Goal: Transaction & Acquisition: Purchase product/service

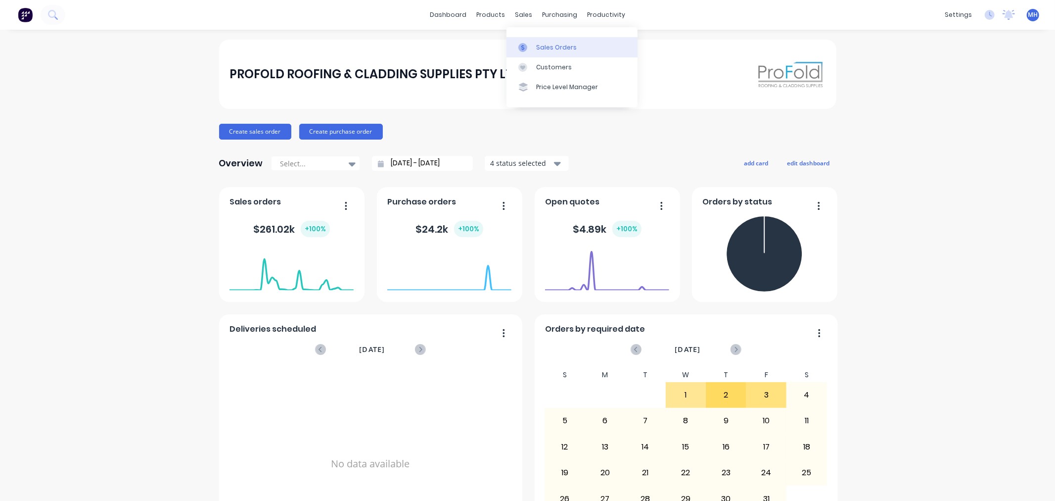
click at [526, 46] on icon at bounding box center [522, 47] width 9 height 9
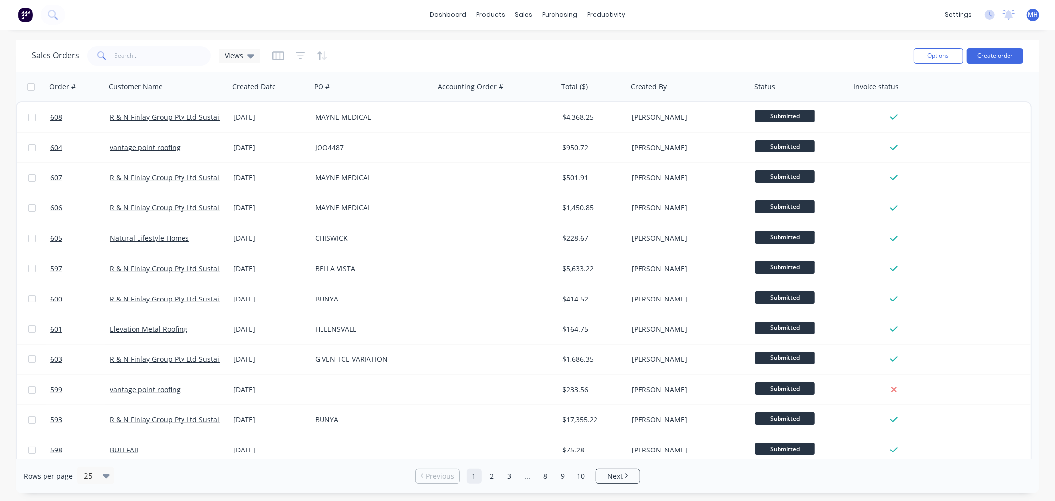
click at [1000, 46] on div "Options Create order" at bounding box center [967, 56] width 114 height 24
click at [992, 57] on button "Create order" at bounding box center [995, 56] width 56 height 16
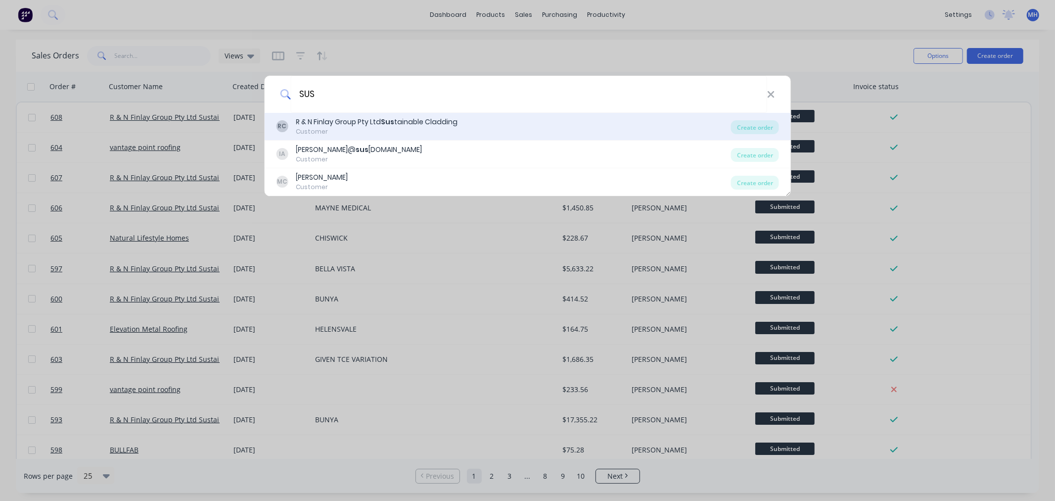
type input "SUS"
click at [382, 126] on div "R & N Finlay Group Pty Ltd Sus tainable Cladding" at bounding box center [377, 122] width 162 height 10
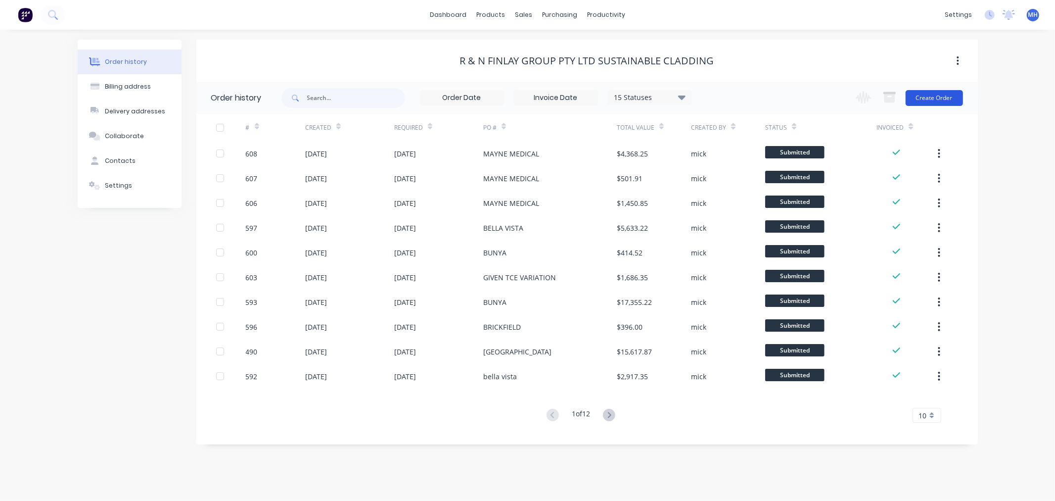
click at [946, 95] on button "Create Order" at bounding box center [934, 98] width 57 height 16
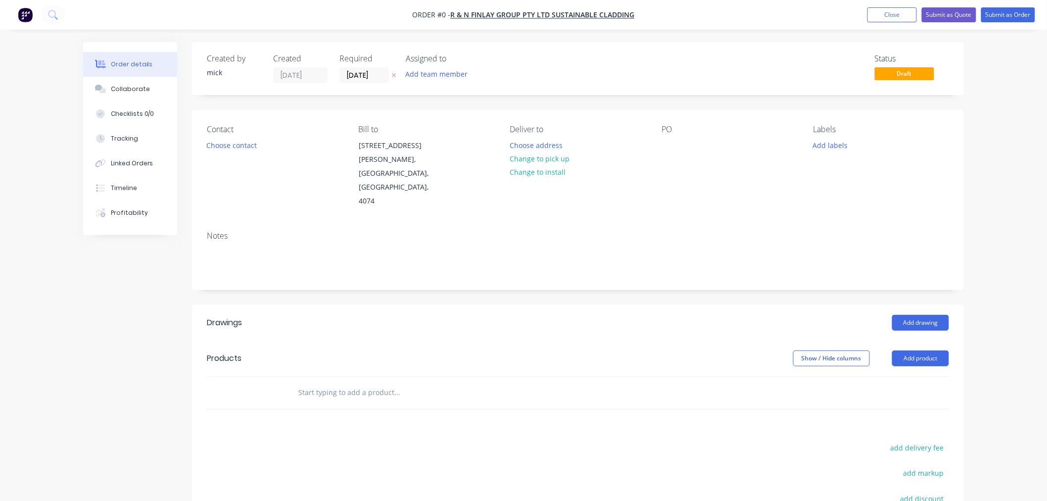
click at [906, 305] on header "Drawings Add drawing" at bounding box center [578, 323] width 772 height 36
click at [909, 315] on button "Add drawing" at bounding box center [920, 323] width 57 height 16
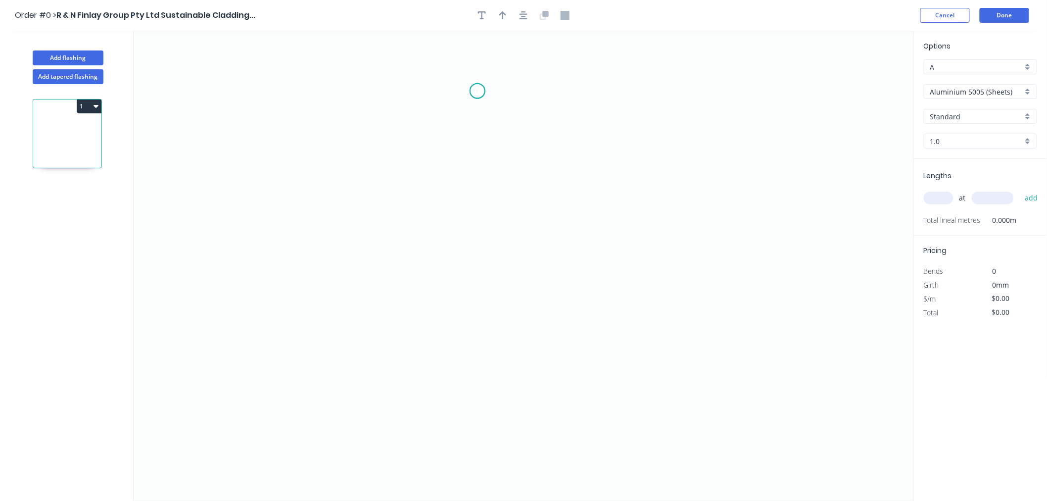
click at [477, 91] on icon "0" at bounding box center [524, 266] width 780 height 470
click at [475, 282] on icon "0" at bounding box center [524, 266] width 780 height 470
click at [654, 278] on icon "0 ?" at bounding box center [524, 266] width 780 height 470
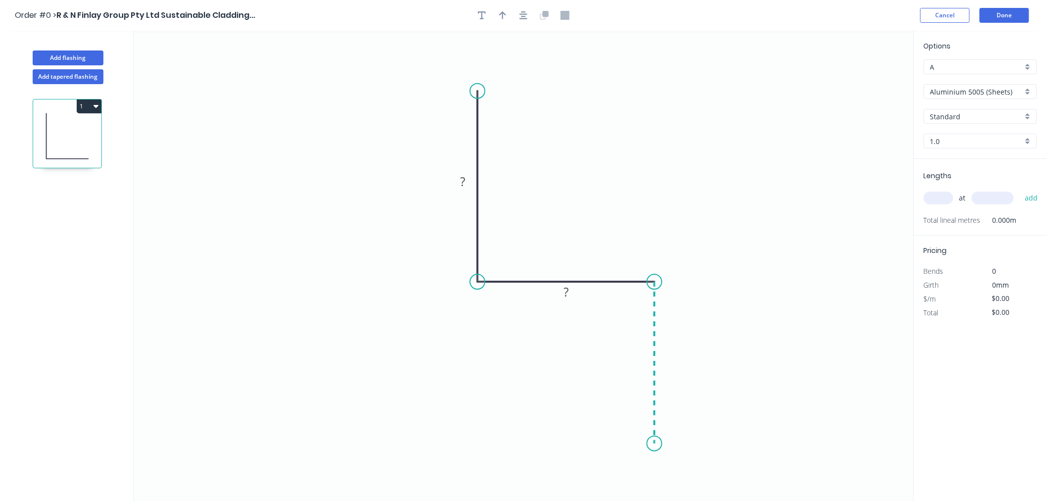
click at [644, 444] on icon "0 ? ?" at bounding box center [524, 266] width 780 height 470
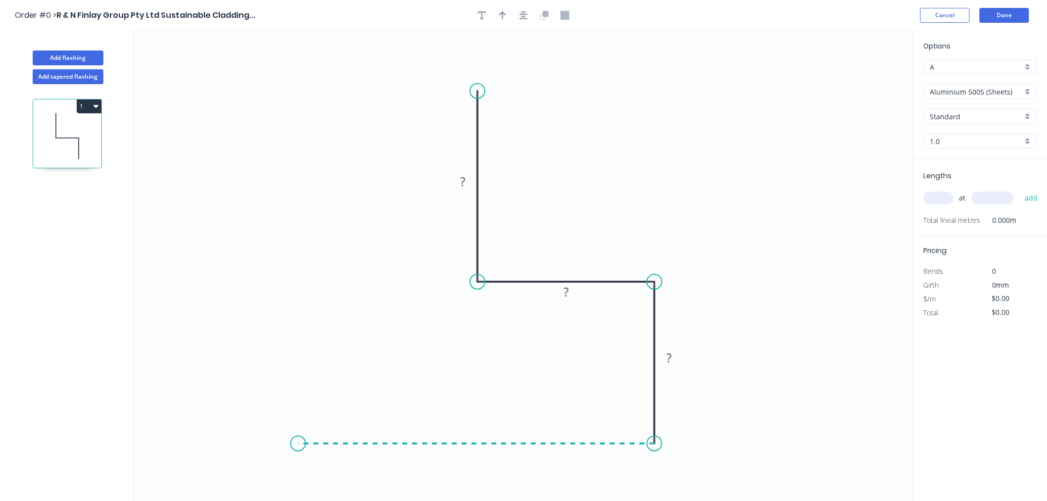
click at [298, 438] on icon "0 ? ? ?" at bounding box center [524, 266] width 780 height 470
click at [298, 438] on circle at bounding box center [297, 443] width 15 height 15
click at [467, 182] on rect at bounding box center [463, 183] width 20 height 14
click at [978, 81] on div "Options A A Aluminium 5005 (Sheets) Aluminium 5005 (Sheets) Standard Standard 1…" at bounding box center [980, 100] width 133 height 118
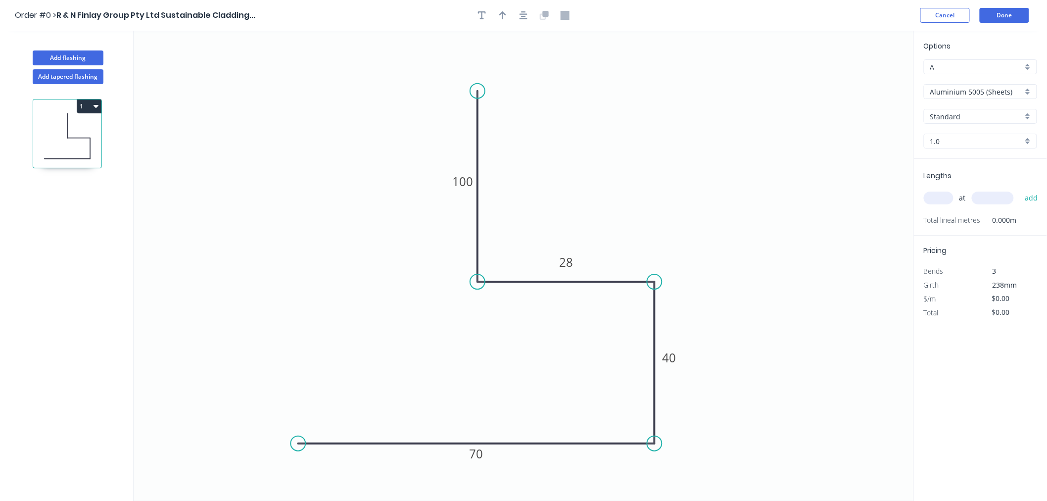
click at [978, 96] on input "Aluminium 5005 (Sheets)" at bounding box center [976, 92] width 92 height 10
click at [975, 161] on div "Colorbond Standard" at bounding box center [980, 162] width 112 height 17
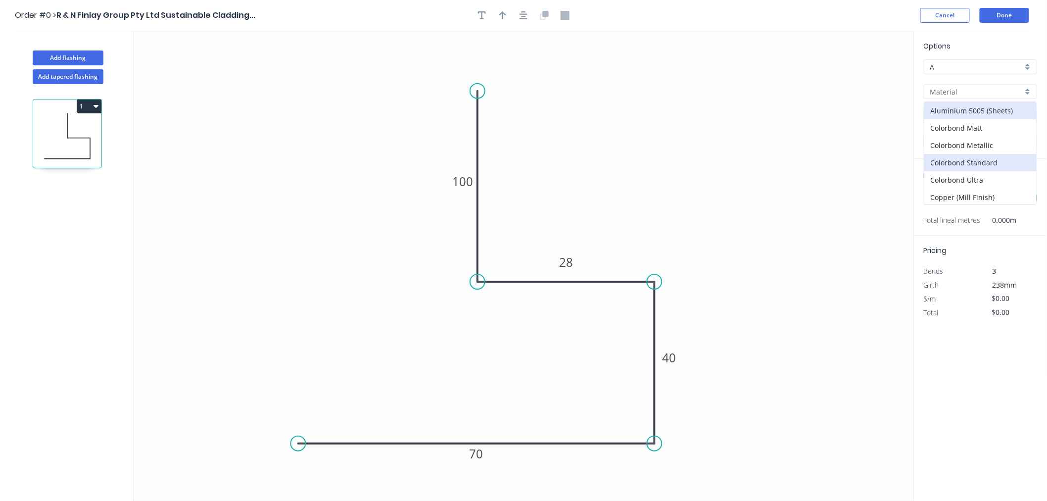
type input "Colorbond Standard"
type input "Basalt"
type input "0.55"
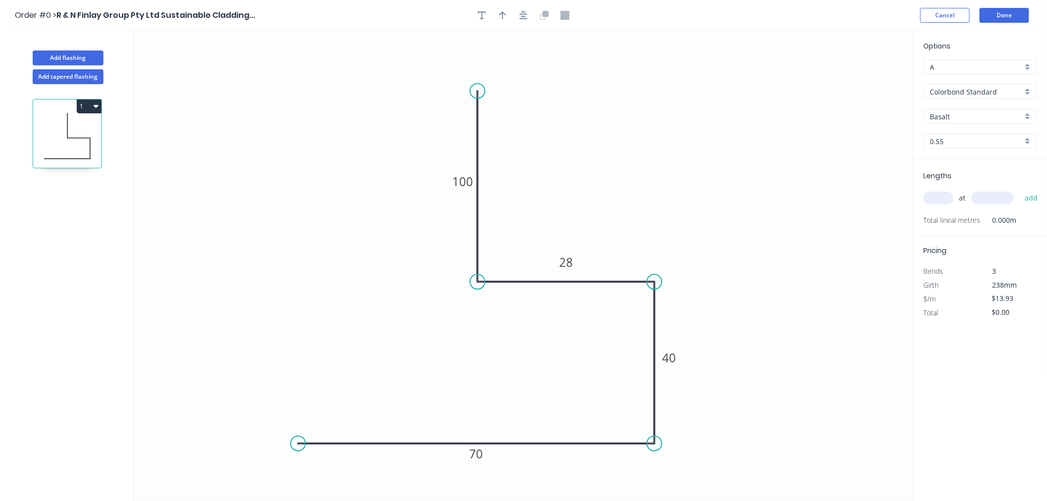
type input "$13.93"
click at [959, 111] on input "Basalt" at bounding box center [976, 116] width 92 height 10
click at [964, 214] on div "Dover White" at bounding box center [980, 221] width 112 height 17
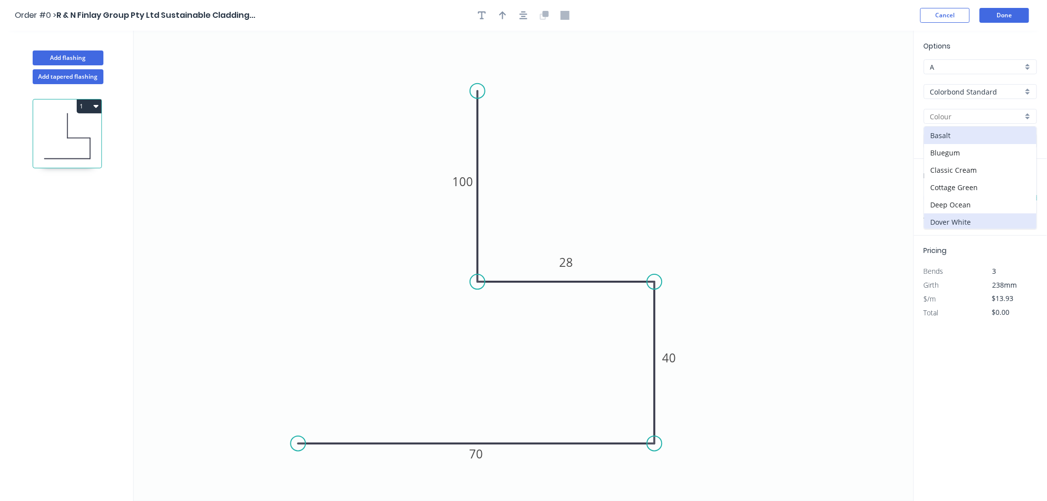
type input "Dover White"
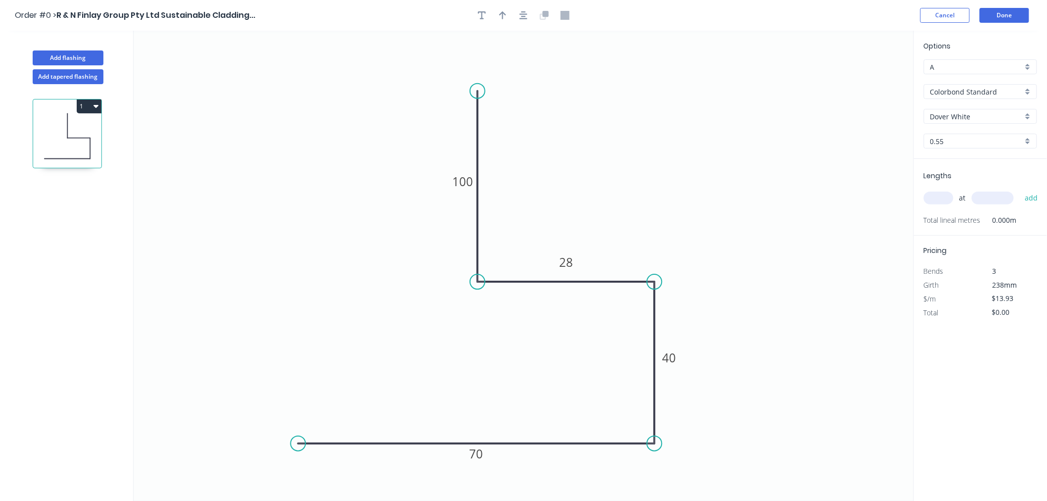
click at [937, 197] on input "text" at bounding box center [938, 197] width 30 height 13
type input "3"
type input "1000"
click at [1019, 189] on button "add" at bounding box center [1030, 197] width 23 height 17
type input "$41.79"
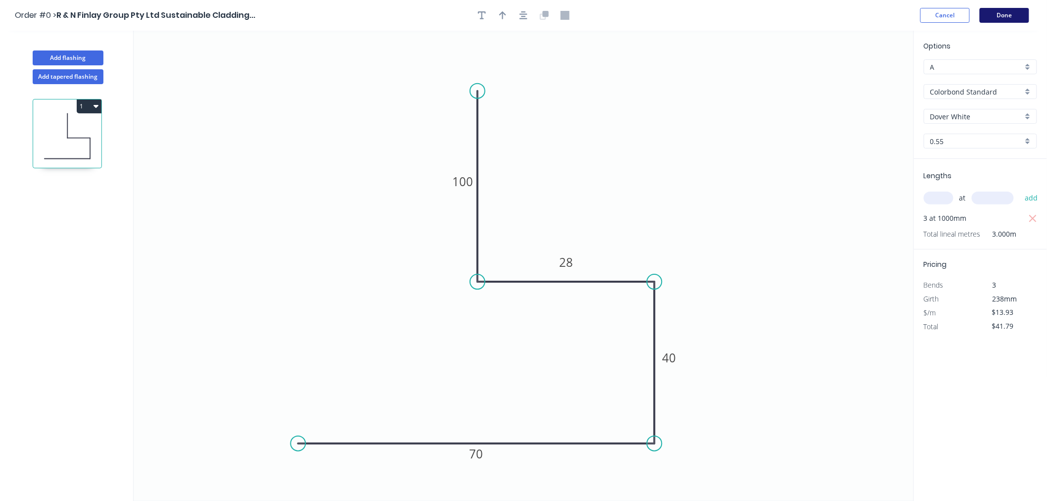
click at [1004, 15] on button "Done" at bounding box center [1003, 15] width 49 height 15
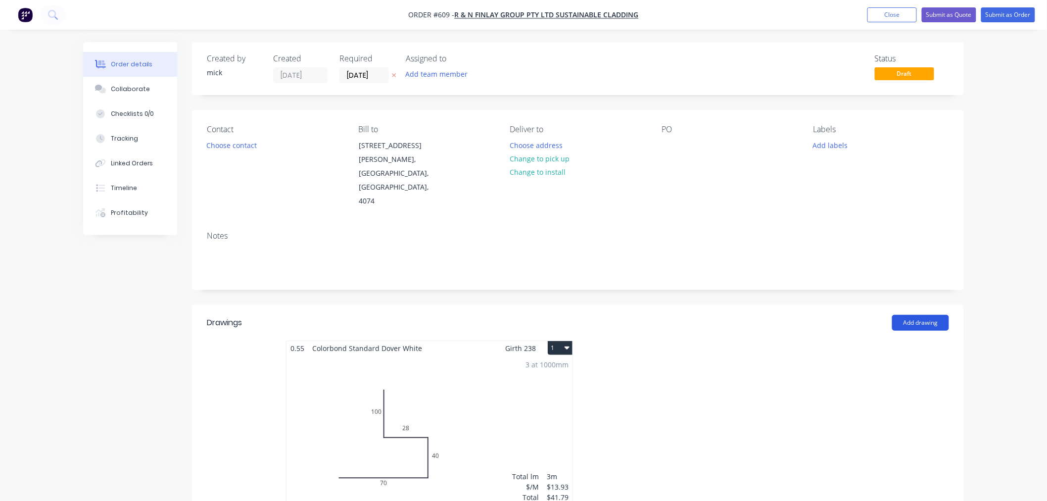
click at [926, 315] on button "Add drawing" at bounding box center [920, 323] width 57 height 16
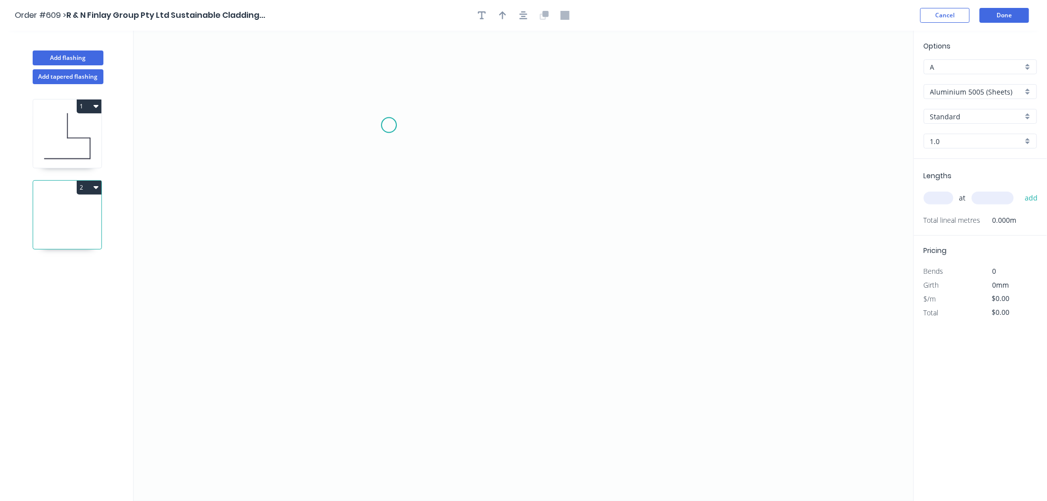
click at [389, 124] on icon "0" at bounding box center [524, 266] width 780 height 470
click at [391, 298] on icon "0" at bounding box center [524, 266] width 780 height 470
click at [716, 286] on icon "0 ?" at bounding box center [524, 266] width 780 height 470
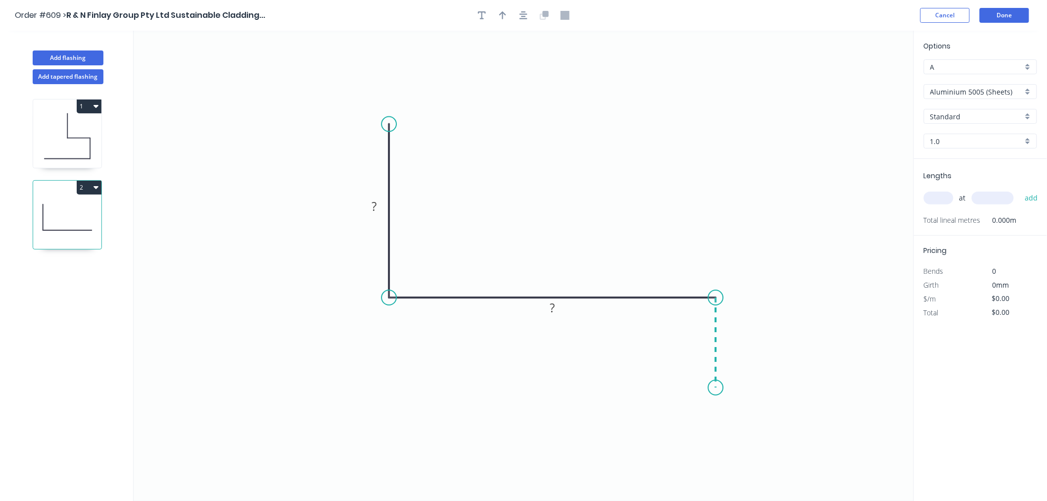
click at [721, 388] on icon "0 ? ?" at bounding box center [524, 266] width 780 height 470
click at [290, 377] on icon "0 ? ? ?" at bounding box center [524, 266] width 780 height 470
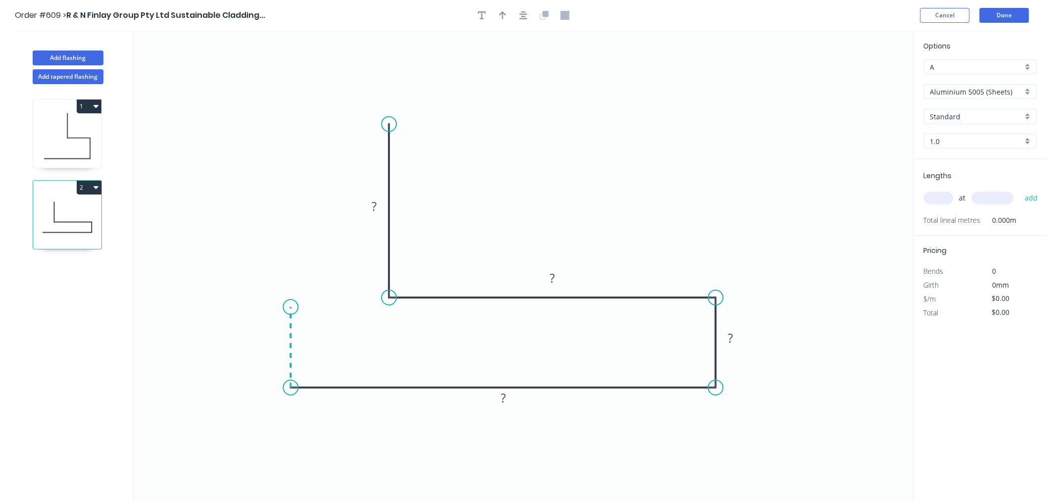
click at [290, 307] on icon at bounding box center [290, 347] width 0 height 81
click at [164, 309] on icon "0 ? ? ? ? ?" at bounding box center [524, 266] width 780 height 470
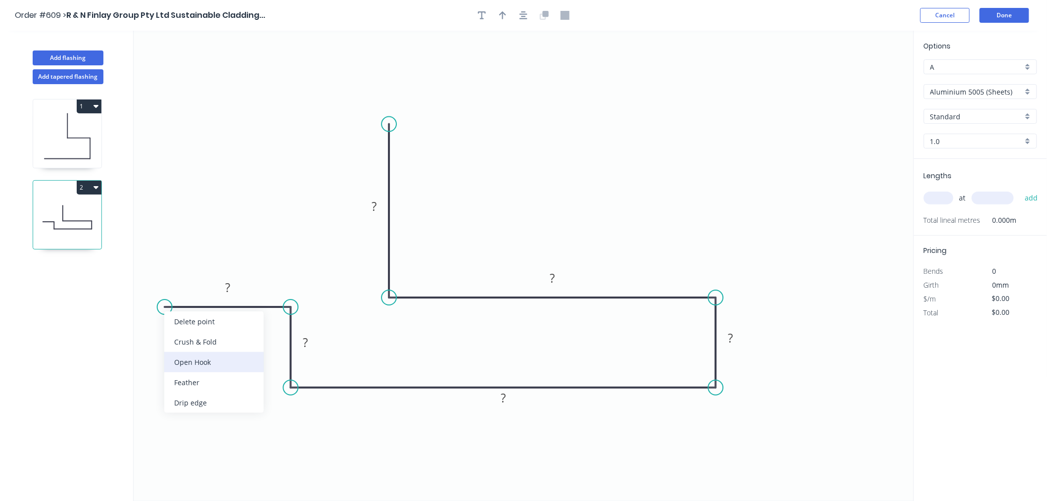
click at [224, 354] on div "Open Hook" at bounding box center [213, 362] width 99 height 20
click at [193, 278] on tspan "25" at bounding box center [187, 281] width 14 height 16
click at [595, 126] on icon "0 OH 10 100 28 300 50 190 100" at bounding box center [524, 266] width 780 height 470
click at [1006, 89] on input "Aluminium 5005 (Sheets)" at bounding box center [976, 92] width 92 height 10
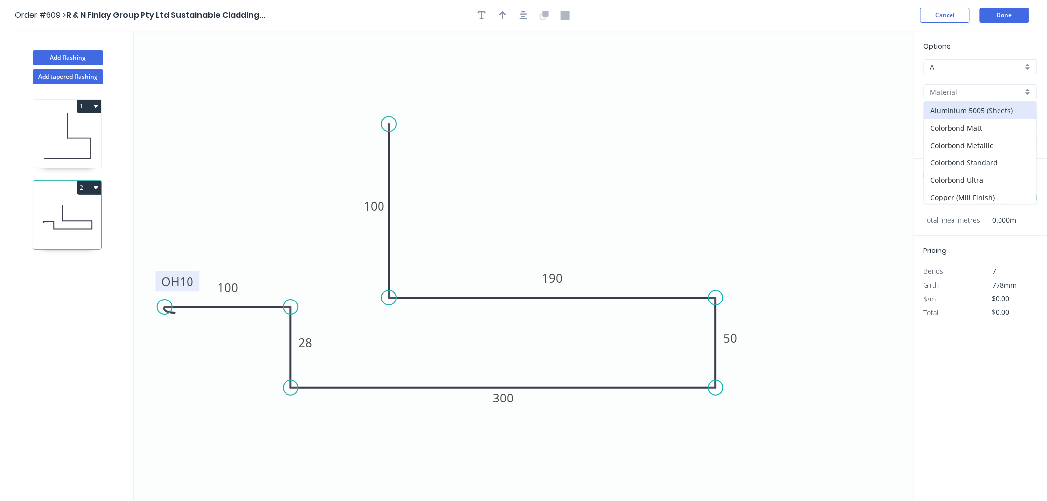
click at [998, 159] on div "Colorbond Standard" at bounding box center [980, 162] width 112 height 17
type input "Colorbond Standard"
type input "Basalt"
type input "0.55"
type input "$30.95"
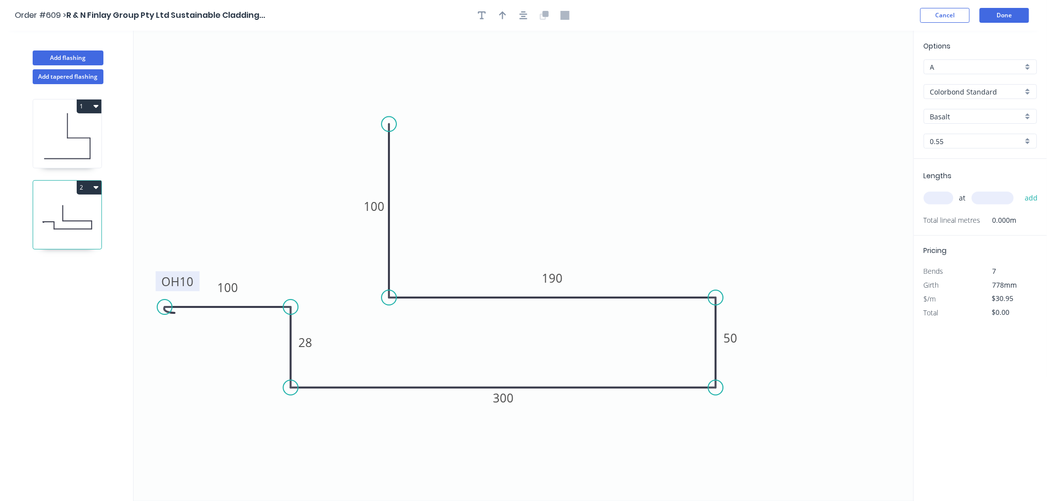
click at [975, 112] on input "Basalt" at bounding box center [976, 116] width 92 height 10
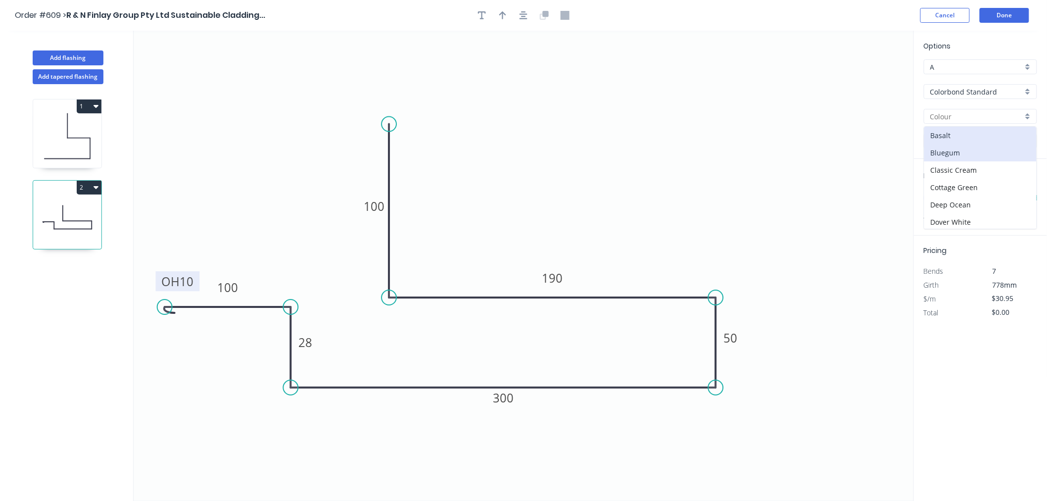
scroll to position [55, 0]
click at [942, 178] on div "Dune" at bounding box center [980, 184] width 112 height 17
type input "Dune"
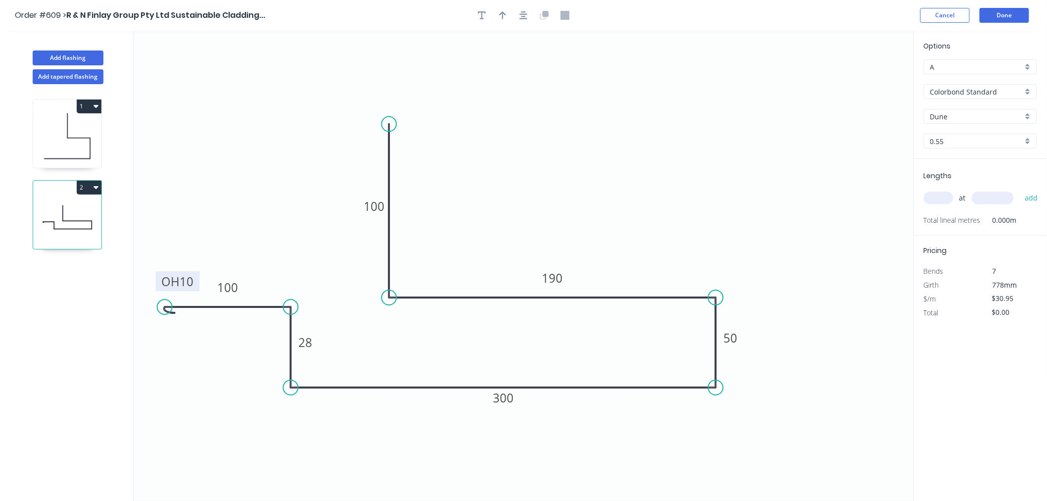
click at [938, 195] on input "text" at bounding box center [938, 197] width 30 height 13
click at [937, 195] on input "text" at bounding box center [938, 197] width 30 height 13
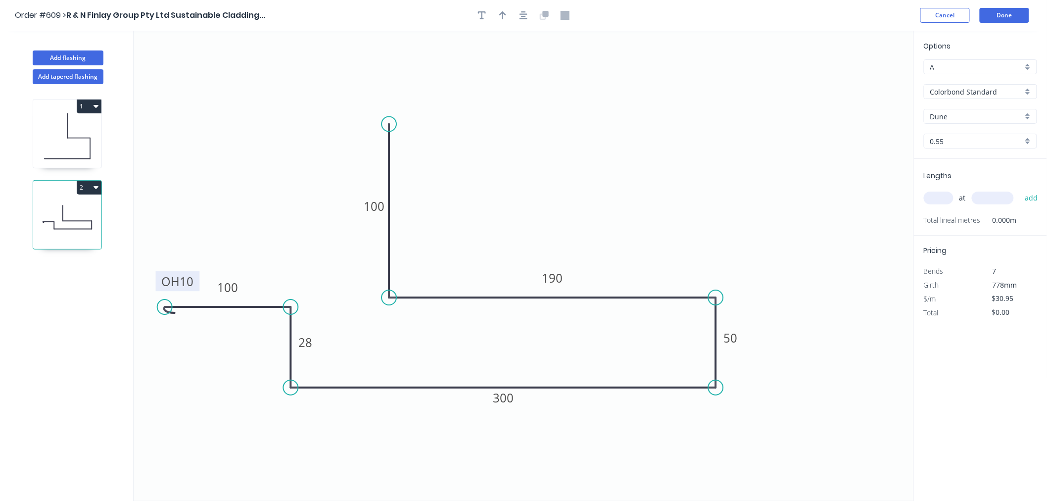
click at [935, 195] on input "text" at bounding box center [938, 197] width 30 height 13
type input "2"
type input "3000"
click at [1019, 189] on button "add" at bounding box center [1030, 197] width 23 height 17
type input "$185.70"
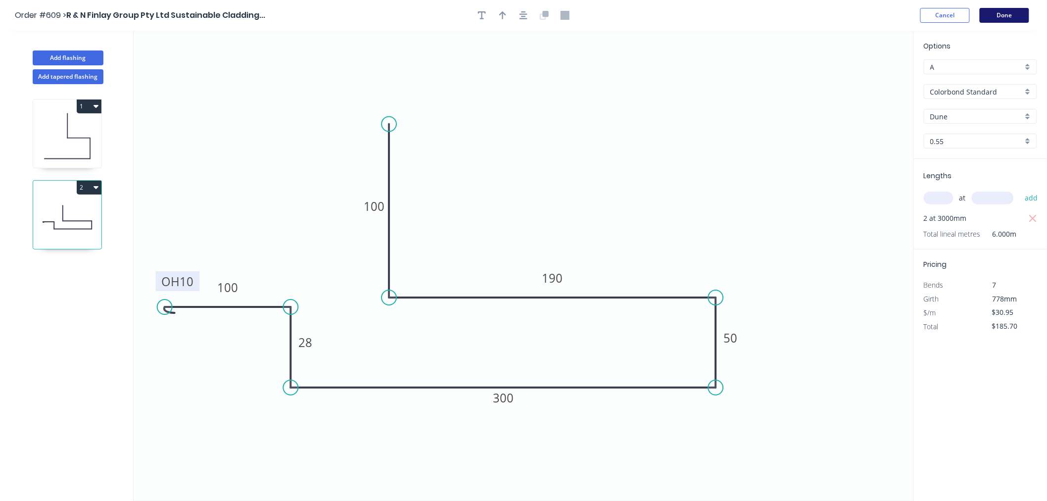
click at [987, 11] on button "Done" at bounding box center [1003, 15] width 49 height 15
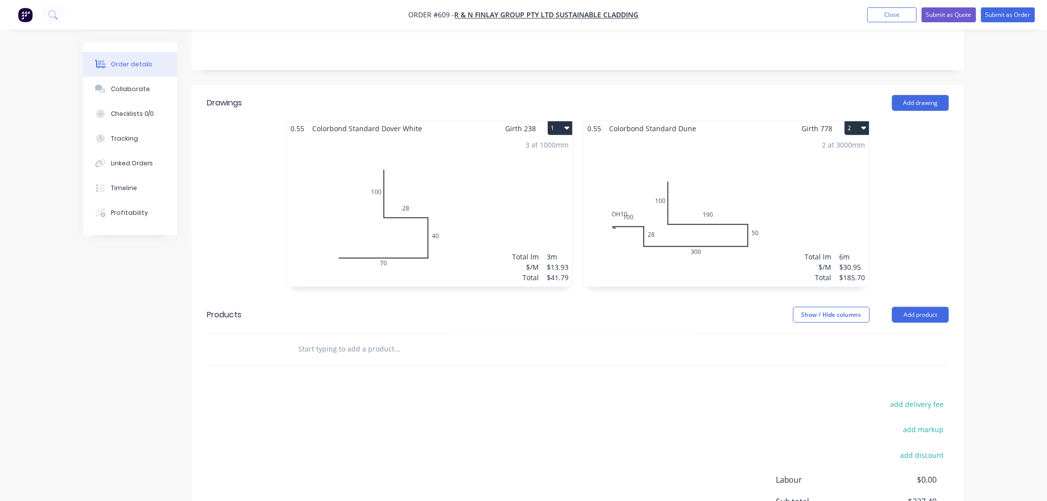
click at [679, 152] on div "2 at 3000mm Total lm $/M Total 6m $30.95 $185.70" at bounding box center [726, 211] width 286 height 151
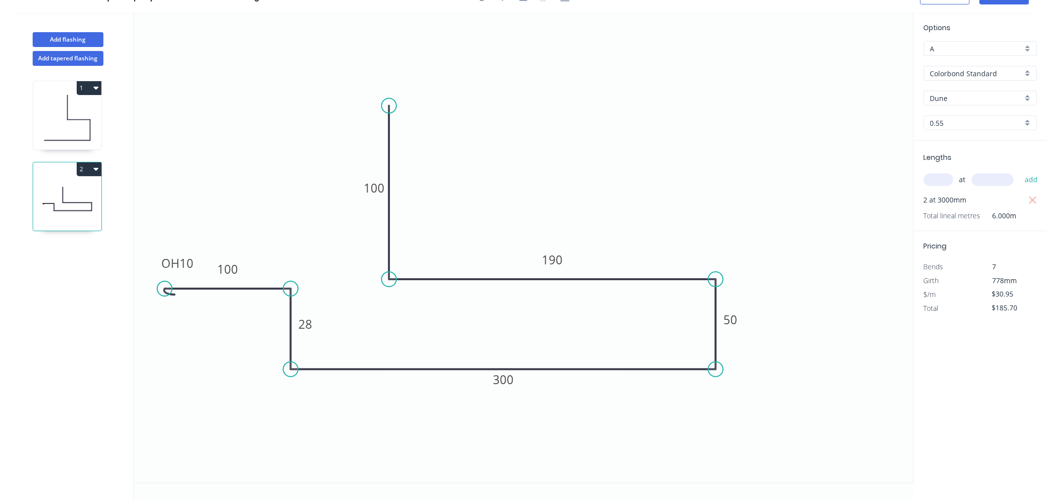
scroll to position [18, 0]
drag, startPoint x: 157, startPoint y: 262, endPoint x: 151, endPoint y: 332, distance: 70.0
click at [151, 332] on rect at bounding box center [171, 332] width 44 height 20
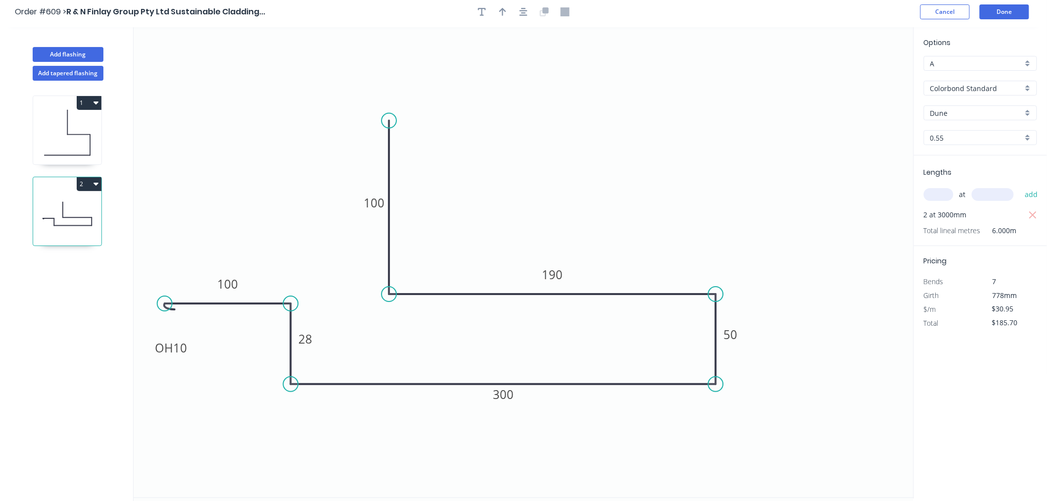
scroll to position [0, 0]
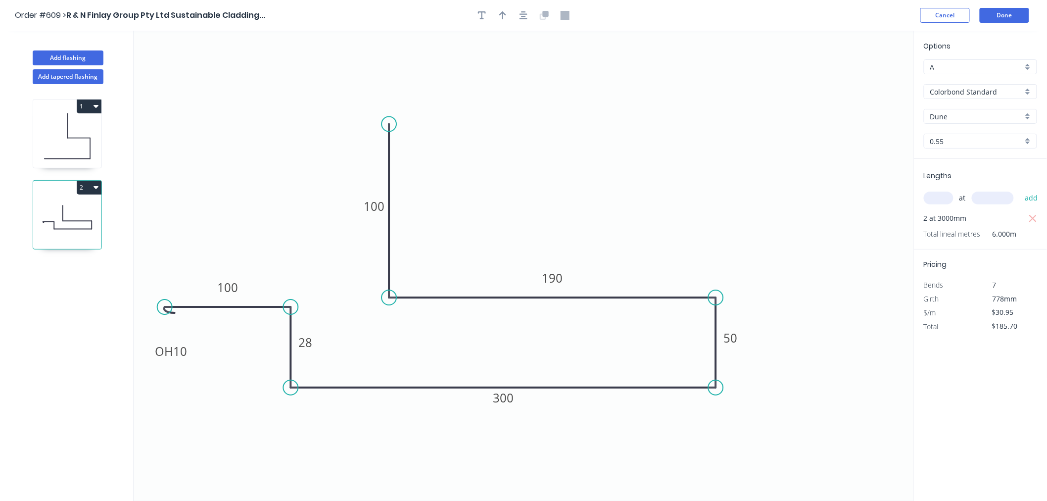
click at [997, 0] on header "Order #609 > R & N Finlay Group Pty Ltd Sustainable Cladding... Cancel Done" at bounding box center [523, 15] width 1047 height 31
click at [1002, 21] on button "Done" at bounding box center [1003, 15] width 49 height 15
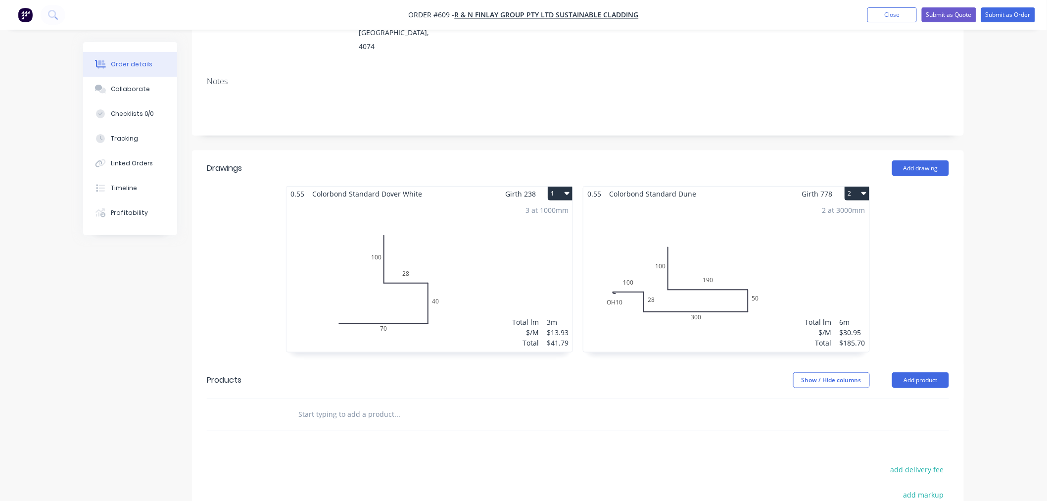
scroll to position [165, 0]
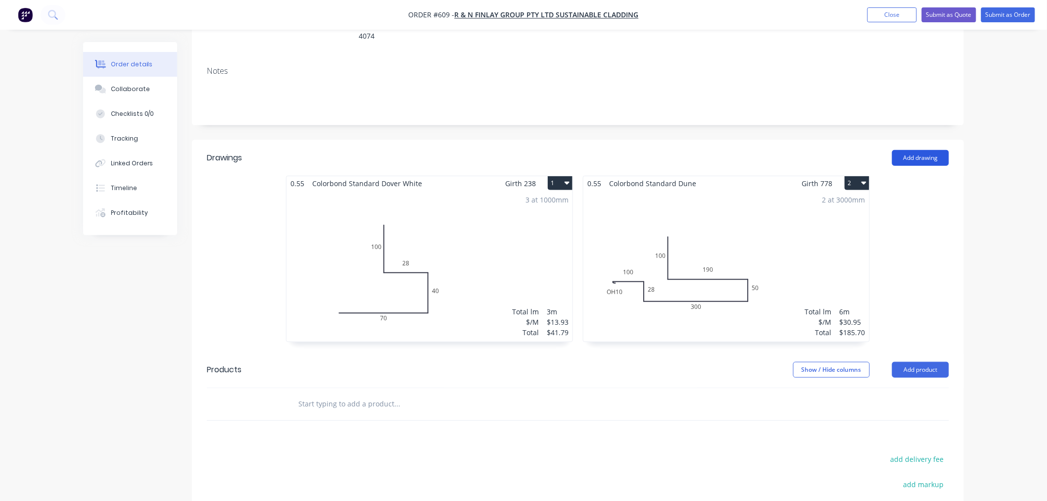
click at [898, 150] on button "Add drawing" at bounding box center [920, 158] width 57 height 16
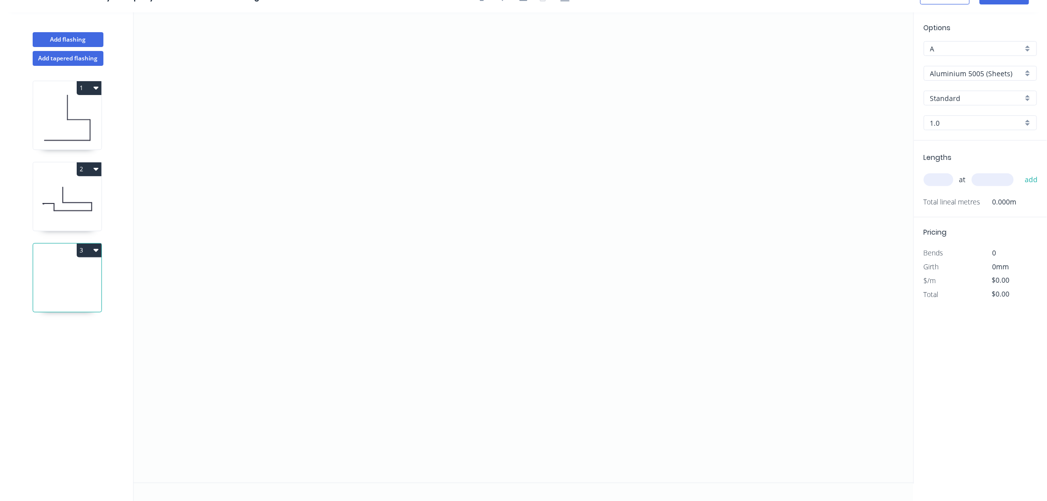
scroll to position [18, 0]
click at [200, 235] on icon "0" at bounding box center [524, 247] width 780 height 470
click at [251, 188] on icon "0" at bounding box center [524, 247] width 780 height 470
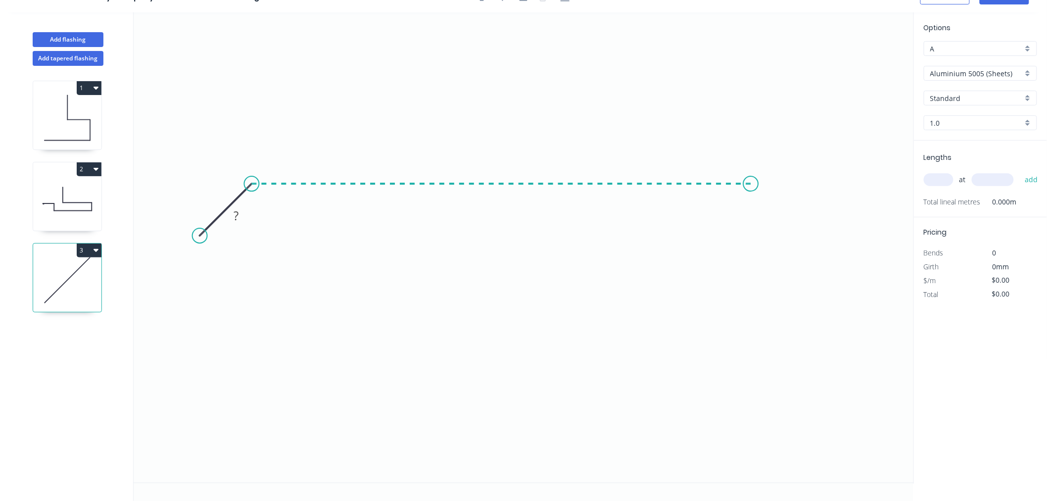
click at [751, 198] on icon "0 ?" at bounding box center [524, 247] width 780 height 470
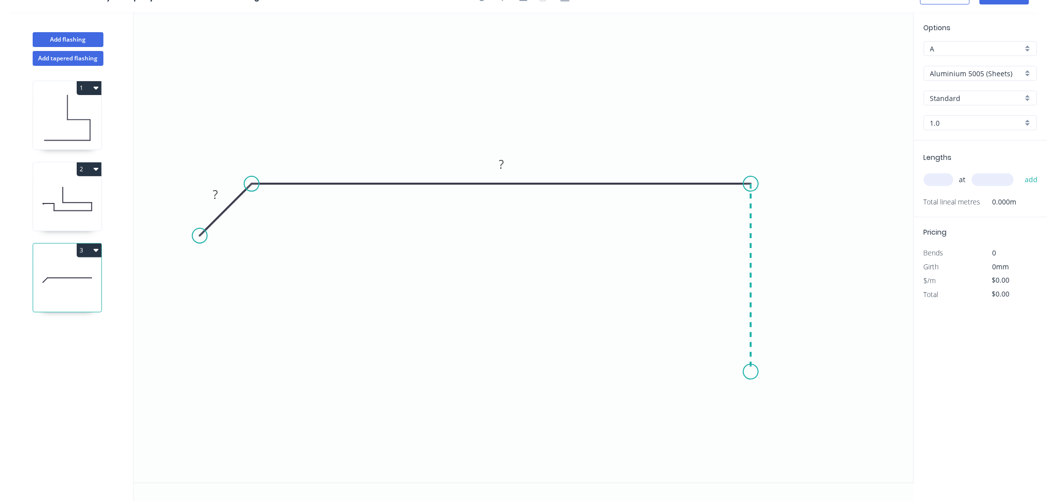
click at [759, 371] on icon "0 ? ?" at bounding box center [524, 247] width 780 height 470
click at [742, 369] on icon "0 ? ? ?" at bounding box center [524, 247] width 780 height 470
click at [740, 198] on icon "0 ? ? ? ? ? º" at bounding box center [524, 247] width 780 height 470
click at [641, 205] on icon "0 ? ? ? ? ? ? º ? º" at bounding box center [524, 247] width 780 height 470
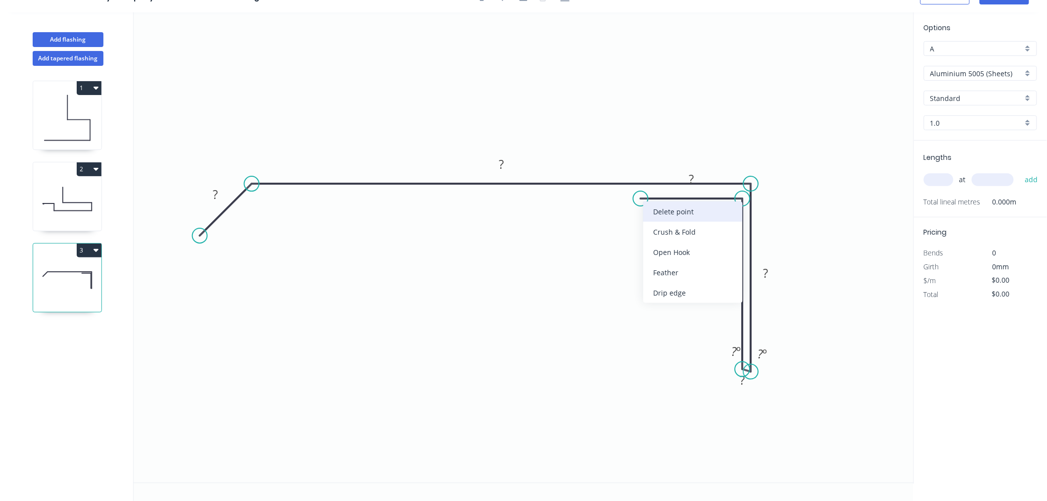
click at [671, 215] on div "Delete point" at bounding box center [692, 211] width 99 height 20
drag, startPoint x: 742, startPoint y: 199, endPoint x: 742, endPoint y: 270, distance: 71.2
click at [742, 270] on circle at bounding box center [742, 270] width 15 height 15
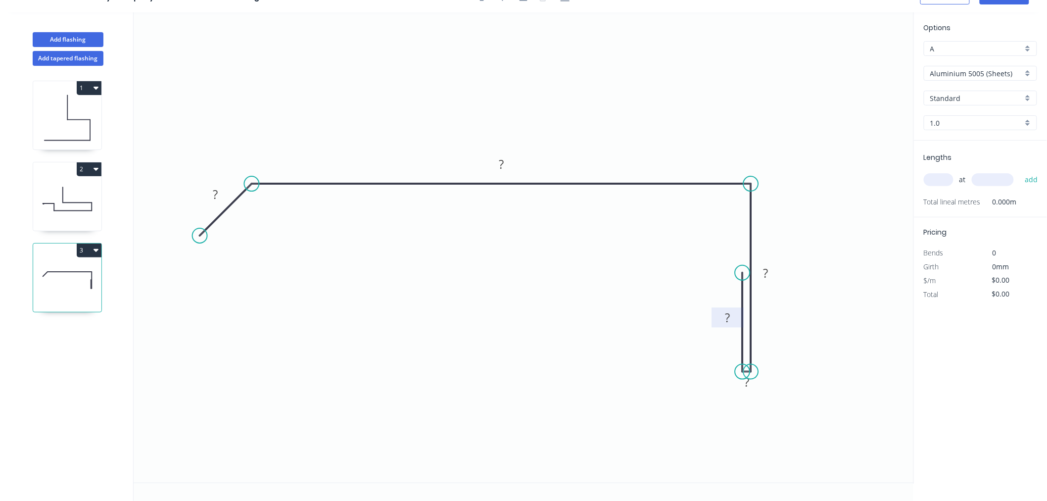
click at [742, 307] on icon at bounding box center [742, 322] width 0 height 99
click at [688, 206] on icon "0 ? ? ? ? ?" at bounding box center [524, 247] width 780 height 470
click at [738, 269] on circle at bounding box center [742, 272] width 15 height 15
click at [629, 270] on icon "0 ? ? ? ? ?" at bounding box center [524, 247] width 780 height 470
drag, startPoint x: 739, startPoint y: 270, endPoint x: 741, endPoint y: 248, distance: 22.3
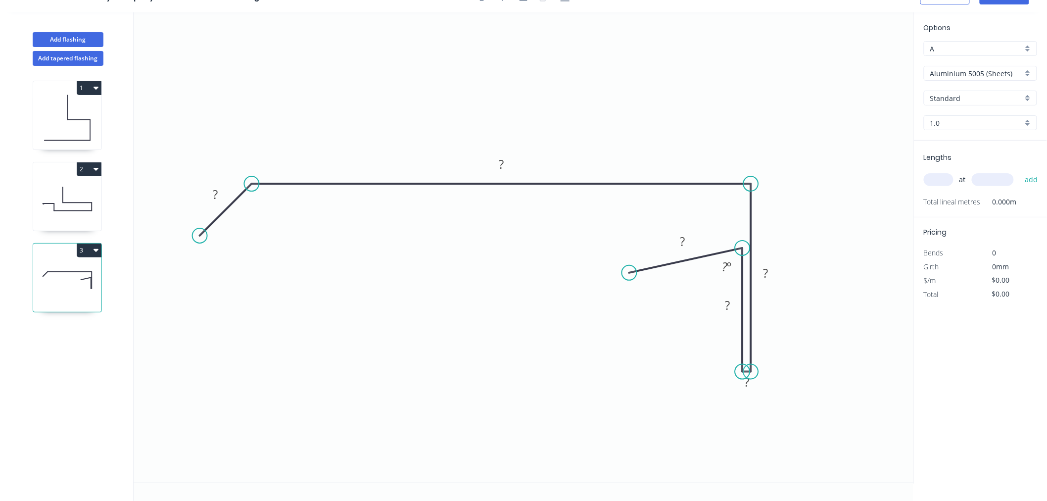
click at [741, 248] on circle at bounding box center [742, 247] width 15 height 15
drag, startPoint x: 630, startPoint y: 273, endPoint x: 631, endPoint y: 250, distance: 23.3
click at [631, 250] on circle at bounding box center [631, 247] width 15 height 15
click at [639, 463] on icon "0 ? ? ? ? ? ?" at bounding box center [524, 247] width 780 height 470
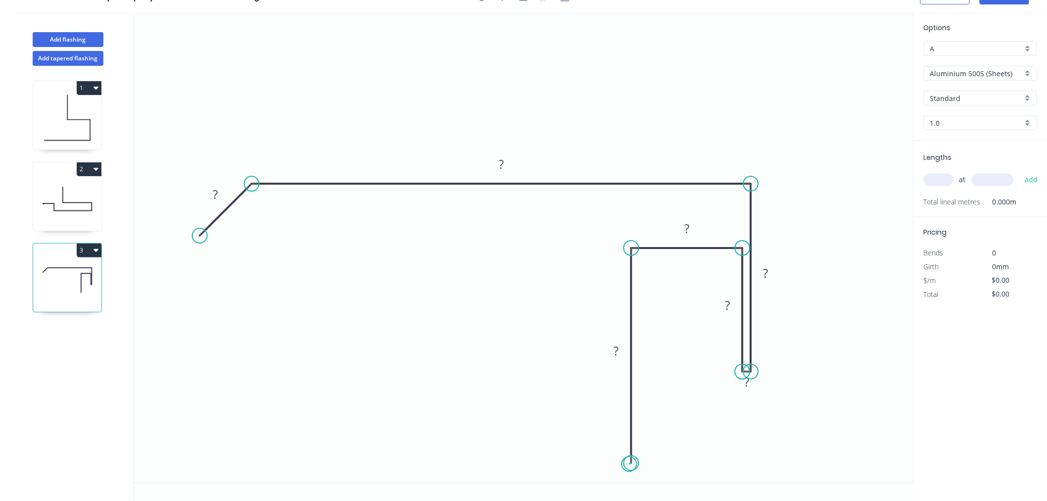
click at [629, 464] on circle at bounding box center [631, 463] width 15 height 15
click at [757, 387] on div "Hide measurement" at bounding box center [800, 393] width 99 height 20
click at [619, 353] on rect at bounding box center [616, 351] width 20 height 14
click at [859, 61] on icon "0 20 285 300 50 28 100" at bounding box center [524, 247] width 780 height 470
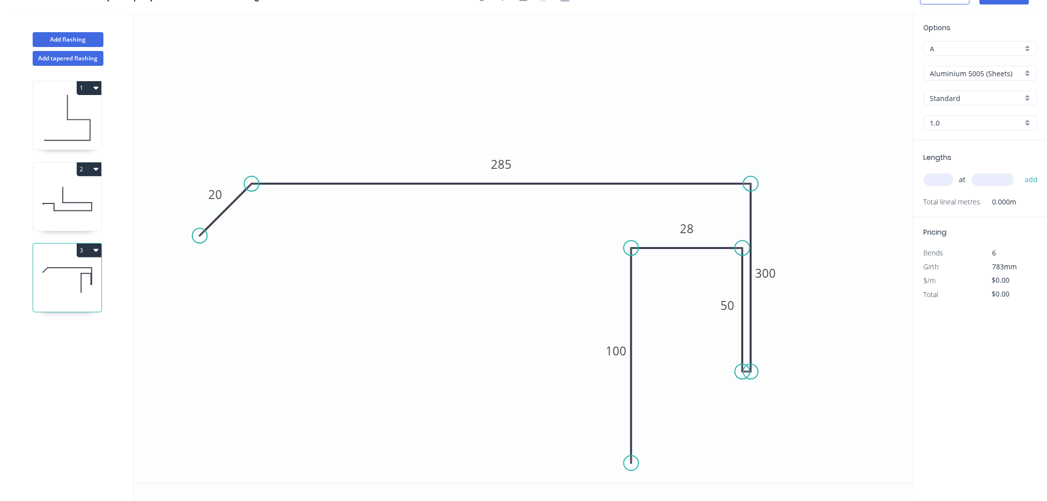
click at [998, 71] on input "Aluminium 5005 (Sheets)" at bounding box center [976, 73] width 92 height 10
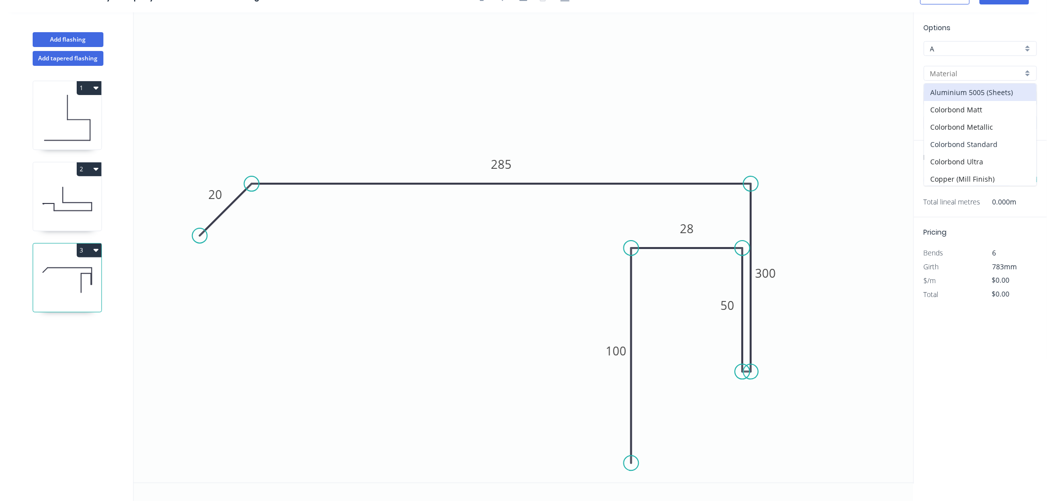
click at [991, 146] on div "Colorbond Standard" at bounding box center [980, 144] width 112 height 17
type input "Colorbond Standard"
type input "Basalt"
type input "0.55"
type input "$29.52"
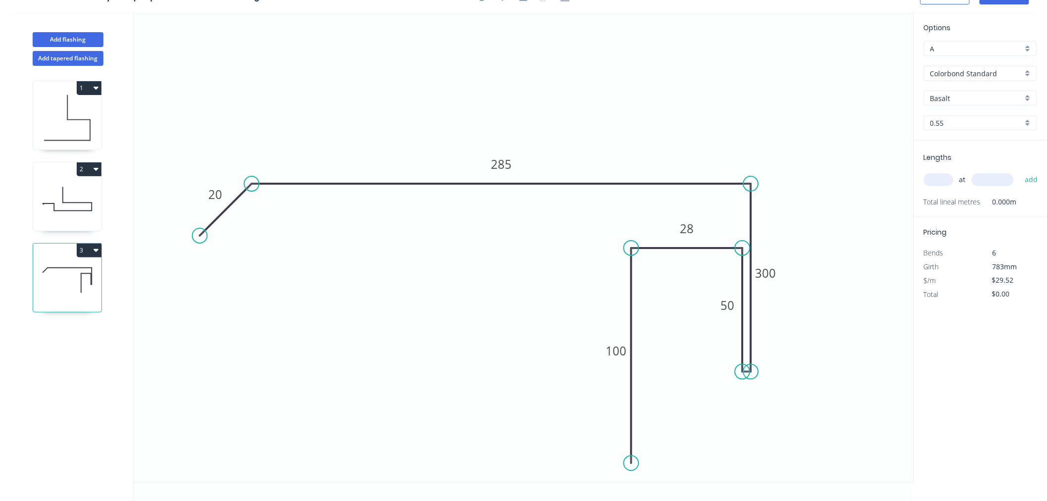
click at [979, 98] on input "Basalt" at bounding box center [976, 98] width 92 height 10
click at [946, 163] on div "Dune" at bounding box center [980, 165] width 112 height 17
type input "Dune"
click at [939, 175] on input "text" at bounding box center [938, 179] width 30 height 13
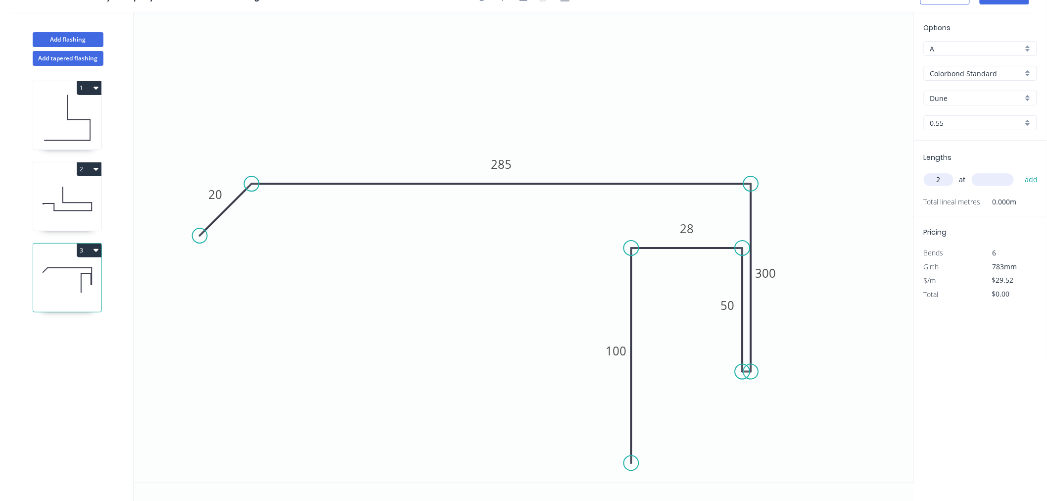
type input "2"
type input "4500"
click at [1019, 171] on button "add" at bounding box center [1030, 179] width 23 height 17
type input "$265.68"
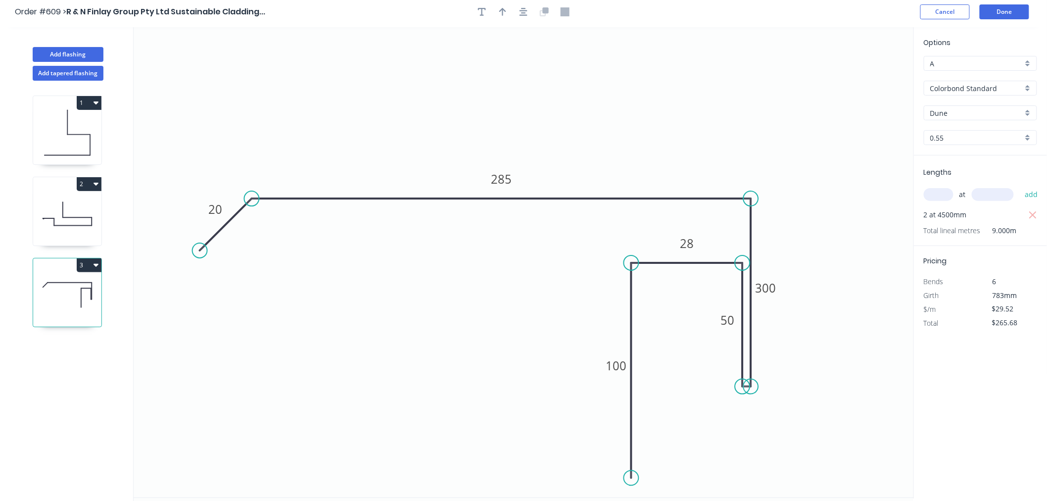
scroll to position [0, 0]
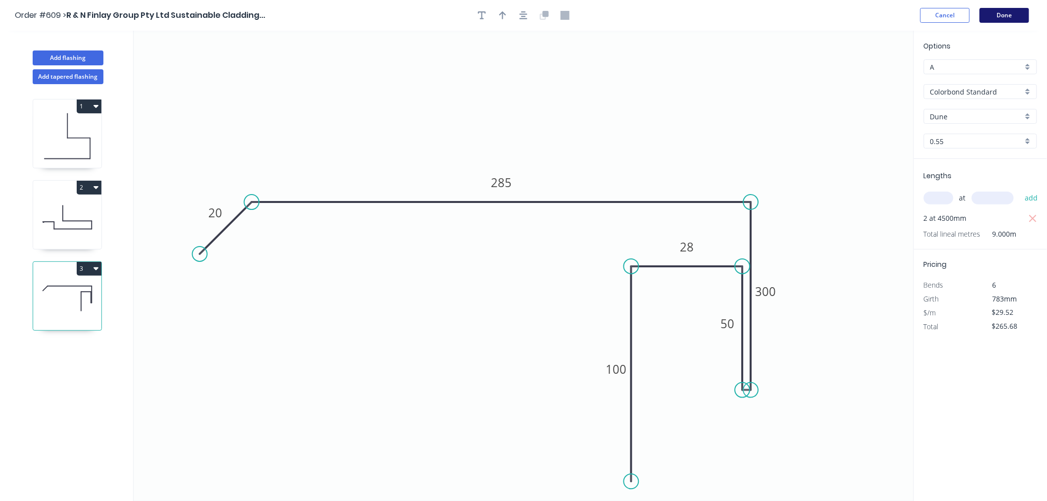
click at [1003, 11] on button "Done" at bounding box center [1003, 15] width 49 height 15
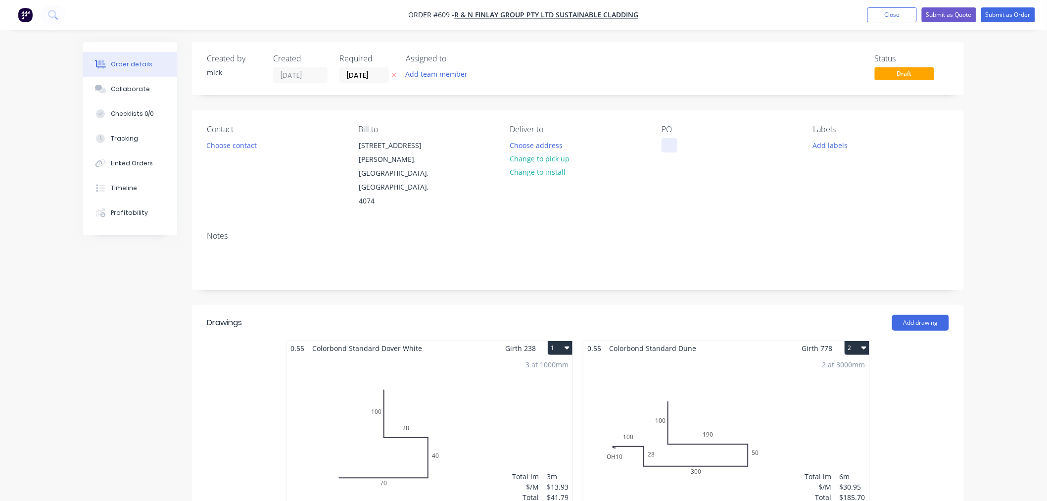
click at [665, 138] on div at bounding box center [669, 145] width 16 height 14
click at [975, 161] on div "Order details Collaborate Checklists 0/0 Tracking Linked Orders Timeline Profit…" at bounding box center [523, 506] width 1047 height 1013
click at [246, 146] on button "Choose contact" at bounding box center [231, 144] width 61 height 13
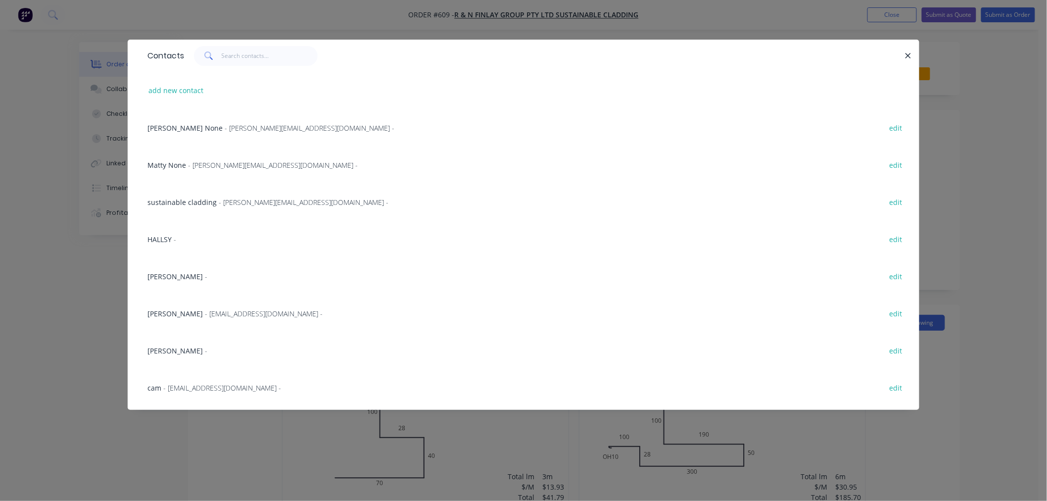
click at [225, 129] on span "- [PERSON_NAME][EMAIL_ADDRESS][DOMAIN_NAME] -" at bounding box center [310, 127] width 170 height 9
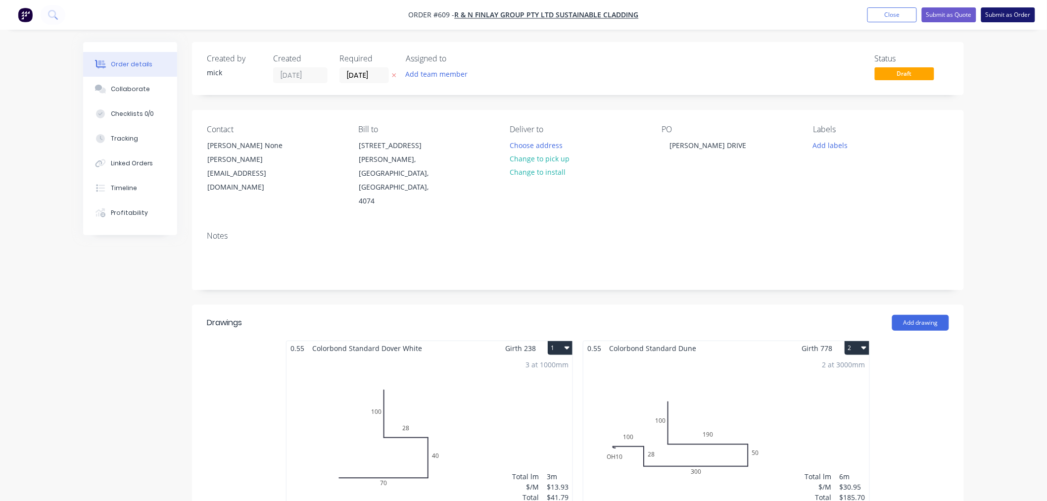
click at [1007, 8] on button "Submit as Order" at bounding box center [1008, 14] width 54 height 15
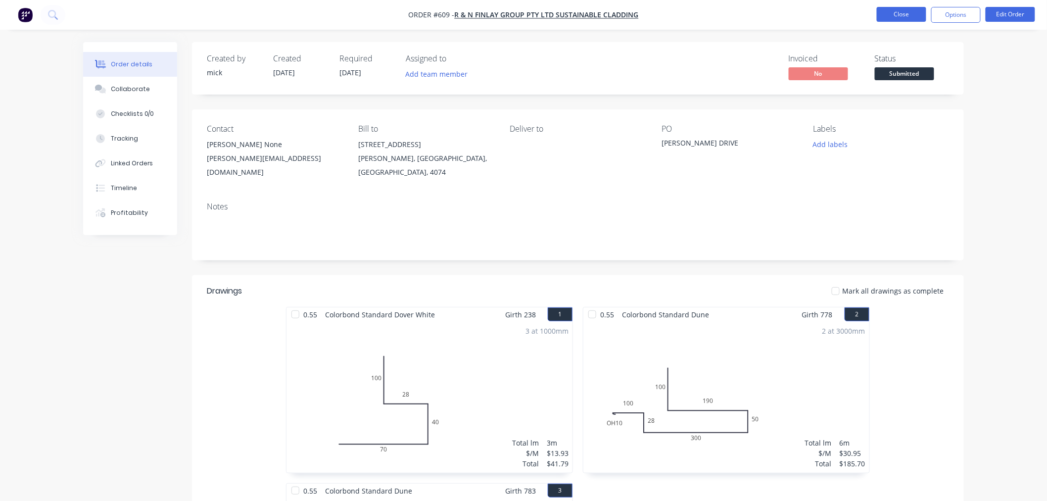
click at [901, 13] on button "Close" at bounding box center [900, 14] width 49 height 15
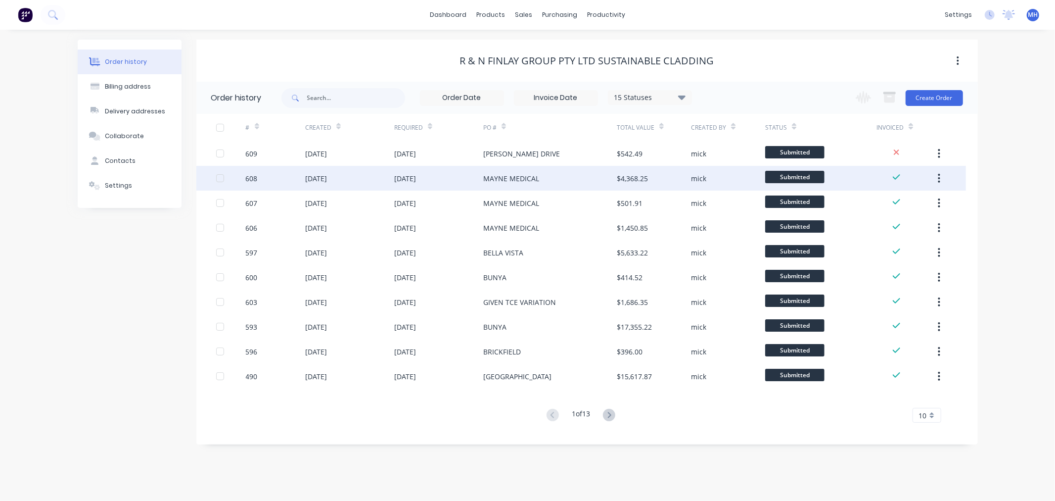
click at [541, 169] on div "MAYNE MEDICAL" at bounding box center [550, 178] width 134 height 25
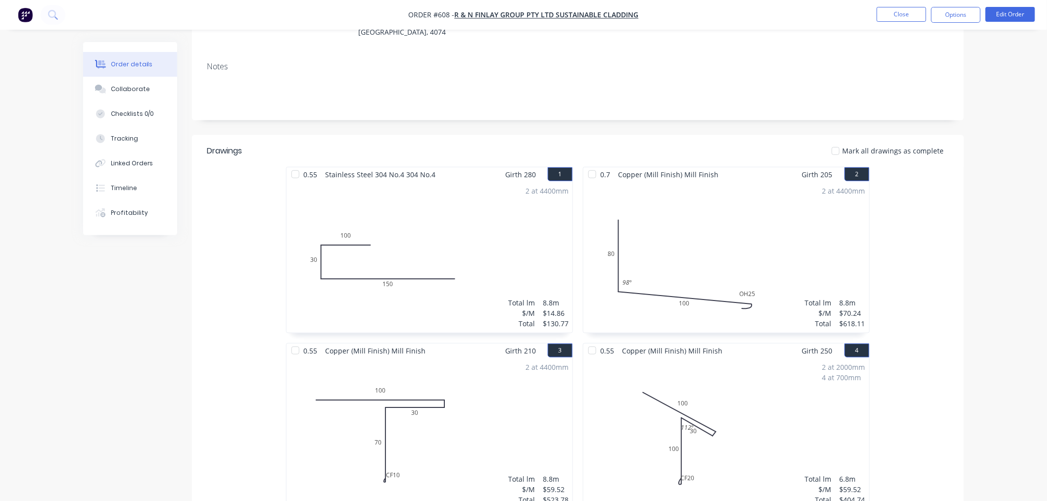
scroll to position [130, 0]
